Goal: Task Accomplishment & Management: Use online tool/utility

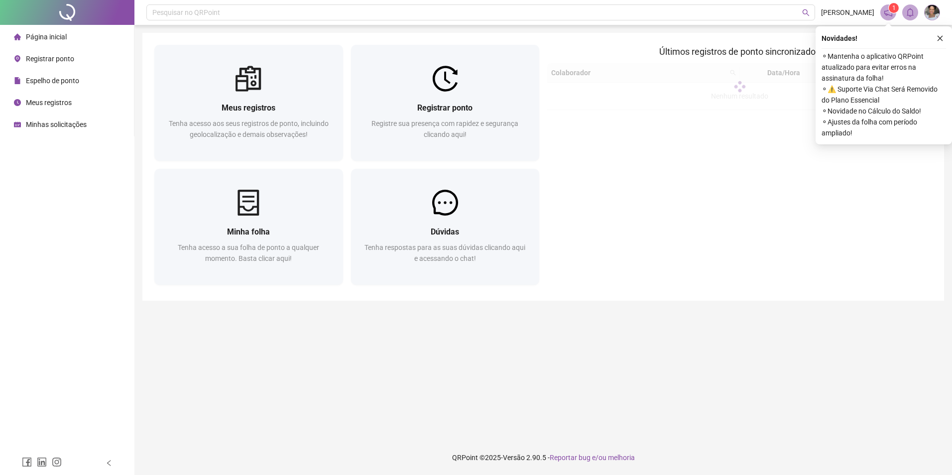
click at [440, 164] on div "Registrar ponto Registre sua presença com rapidez e segurança clicando aqui!" at bounding box center [445, 105] width 197 height 120
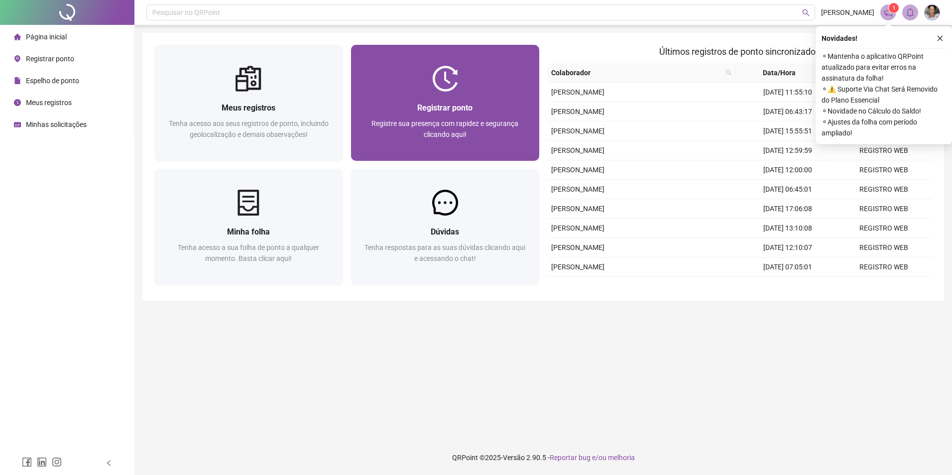
click at [443, 131] on span "Registre sua presença com rapidez e segurança clicando aqui!" at bounding box center [444, 128] width 147 height 19
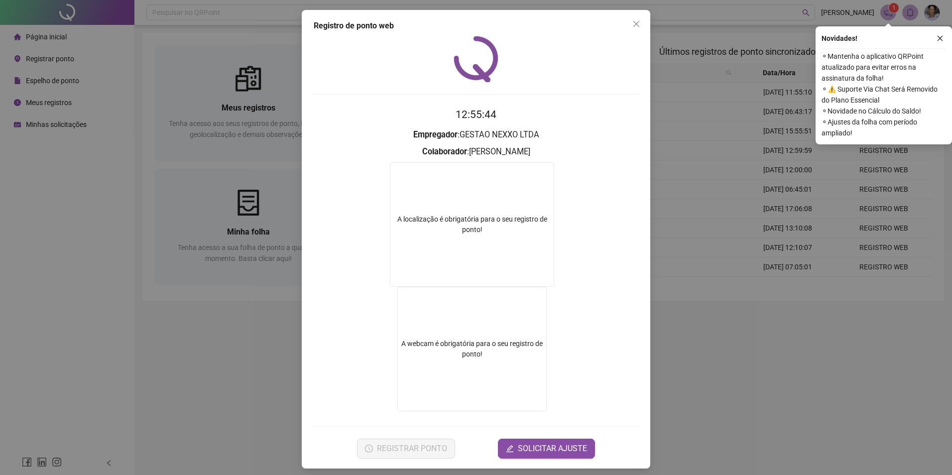
drag, startPoint x: 632, startPoint y: 24, endPoint x: 577, endPoint y: 44, distance: 58.3
click at [633, 24] on icon "close" at bounding box center [636, 24] width 6 height 6
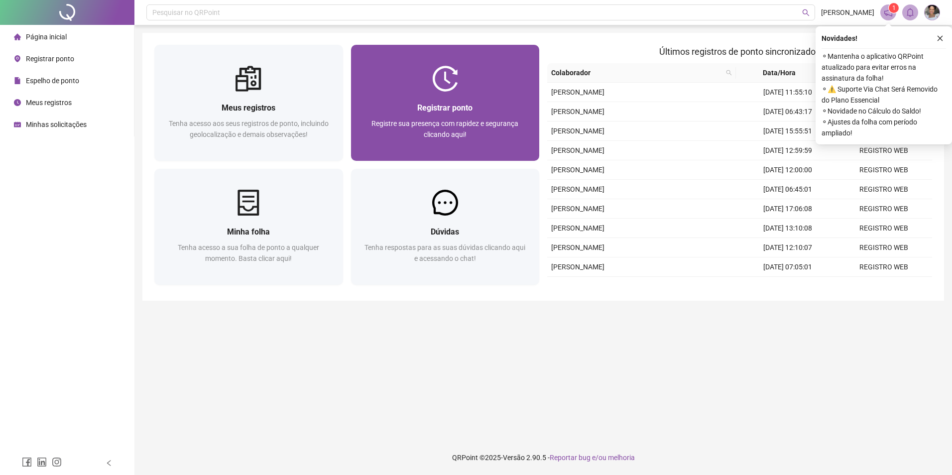
click at [445, 96] on div "Registrar ponto Registre sua presença com rapidez e segurança clicando aqui!" at bounding box center [445, 126] width 189 height 69
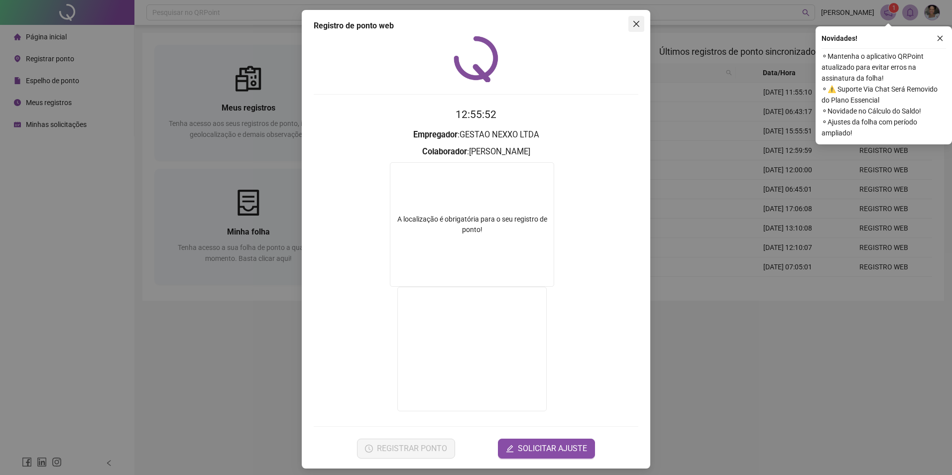
click at [632, 24] on icon "close" at bounding box center [636, 24] width 8 height 8
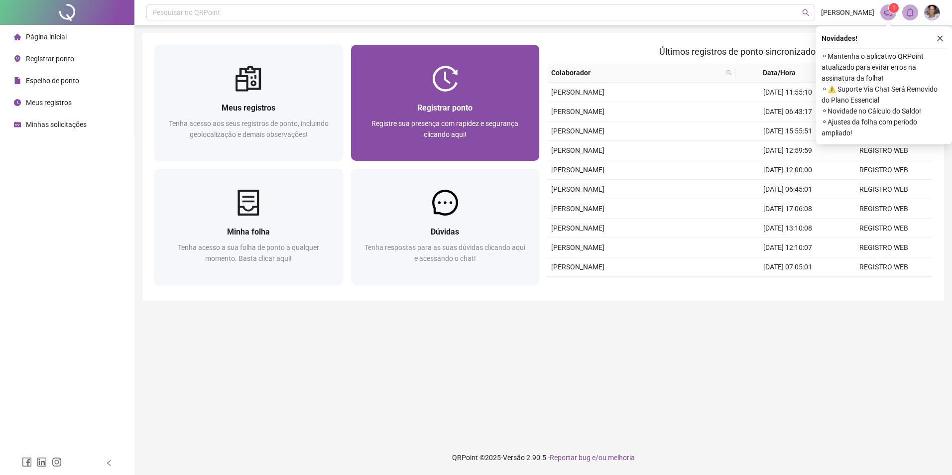
click at [505, 132] on div "Registre sua presença com rapidez e segurança clicando aqui!" at bounding box center [445, 134] width 165 height 33
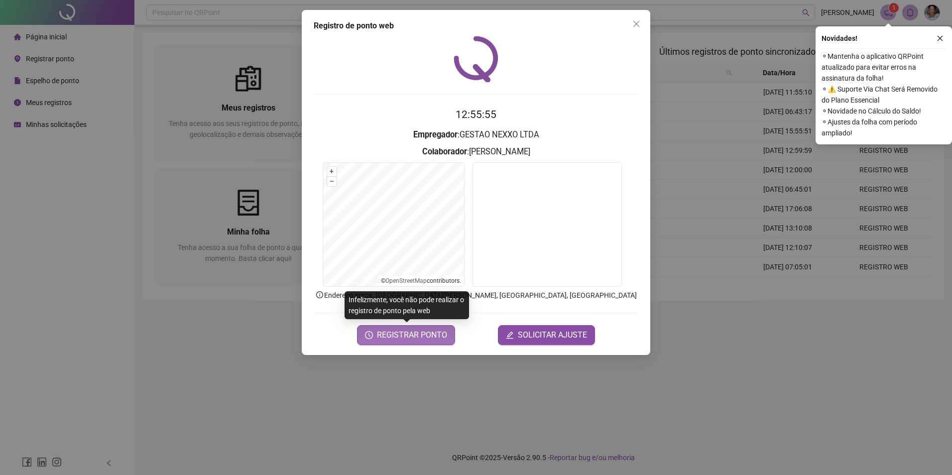
click at [412, 339] on span "REGISTRAR PONTO" at bounding box center [412, 335] width 70 height 12
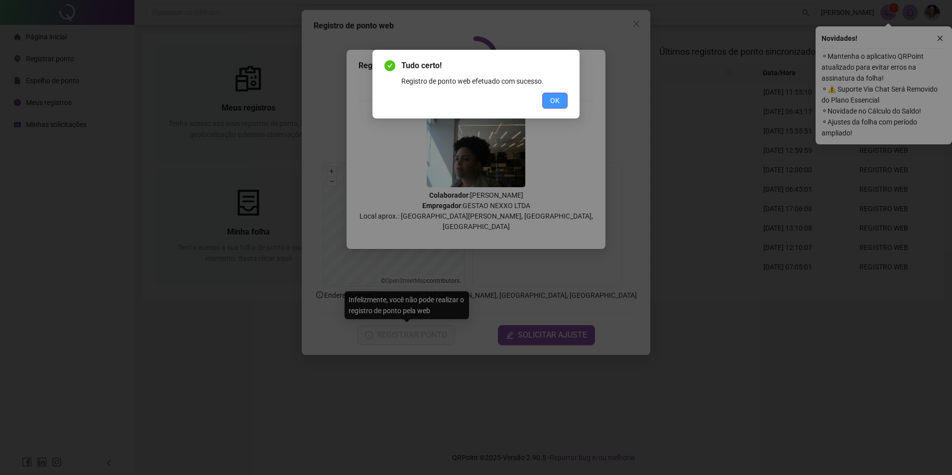
click at [555, 106] on button "OK" at bounding box center [554, 101] width 25 height 16
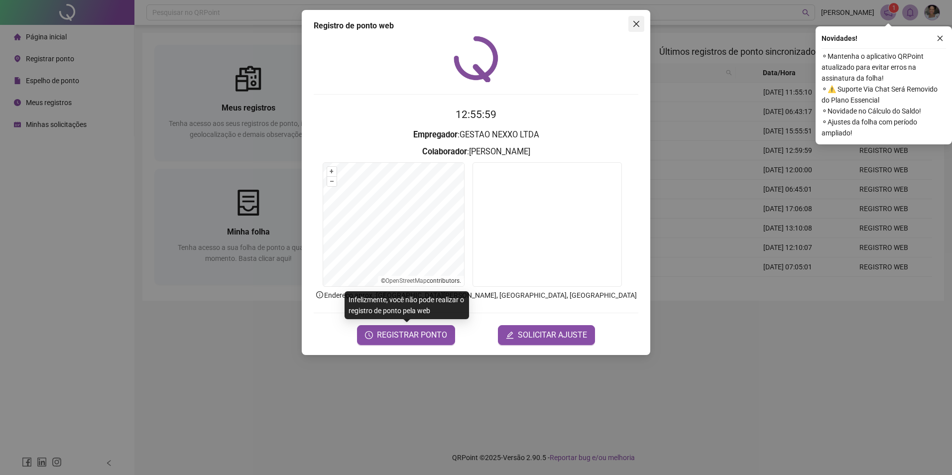
click at [633, 21] on icon "close" at bounding box center [636, 24] width 6 height 6
